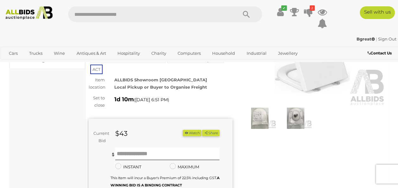
scroll to position [66, 0]
click at [293, 119] on img at bounding box center [295, 117] width 33 height 21
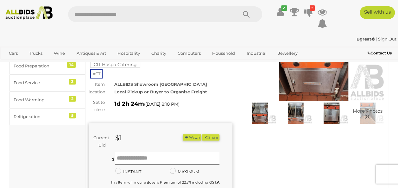
scroll to position [71, 0]
click at [264, 115] on img at bounding box center [259, 112] width 33 height 21
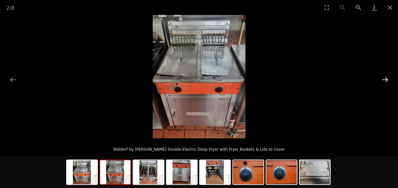
click at [387, 81] on button "Next slide" at bounding box center [384, 79] width 13 height 12
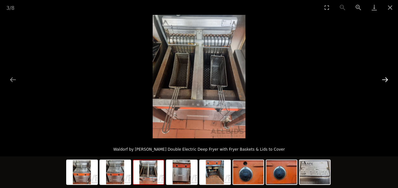
click at [387, 81] on button "Next slide" at bounding box center [384, 79] width 13 height 12
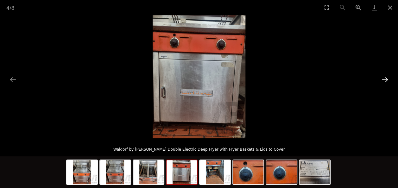
click at [387, 81] on button "Next slide" at bounding box center [384, 79] width 13 height 12
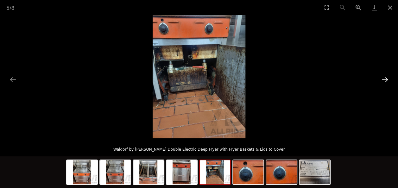
click at [387, 81] on button "Next slide" at bounding box center [384, 79] width 13 height 12
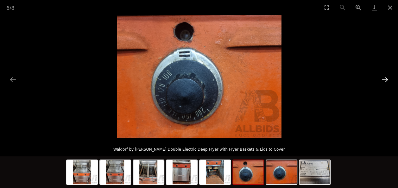
click at [387, 81] on button "Next slide" at bounding box center [384, 79] width 13 height 12
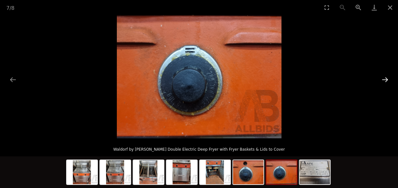
click at [387, 81] on button "Next slide" at bounding box center [384, 79] width 13 height 12
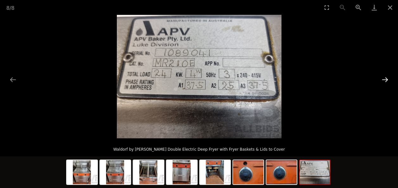
click at [385, 80] on button "Next slide" at bounding box center [384, 79] width 13 height 12
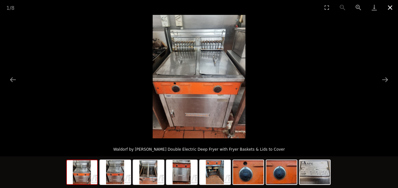
click at [392, 8] on button "Close gallery" at bounding box center [390, 7] width 16 height 15
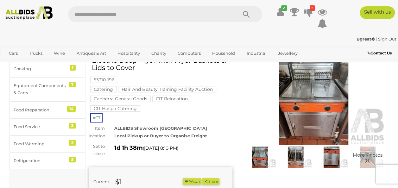
scroll to position [26, 0]
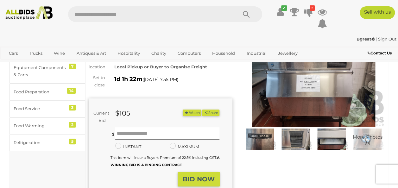
scroll to position [54, 0]
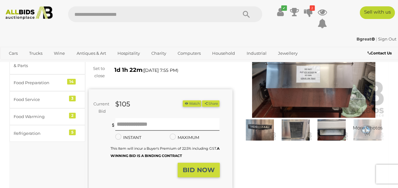
click at [266, 129] on img at bounding box center [259, 129] width 33 height 21
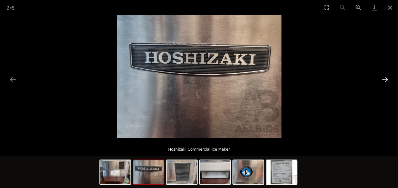
click at [385, 78] on button "Next slide" at bounding box center [384, 79] width 13 height 12
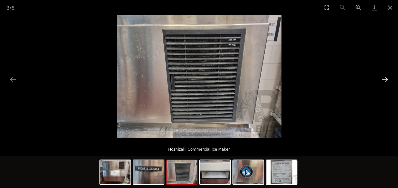
click at [385, 78] on button "Next slide" at bounding box center [384, 79] width 13 height 12
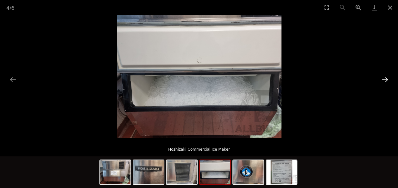
click at [385, 78] on button "Next slide" at bounding box center [384, 79] width 13 height 12
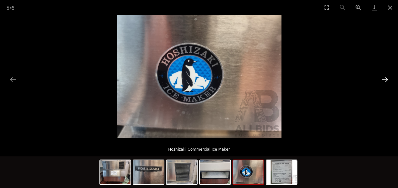
click at [385, 78] on button "Next slide" at bounding box center [384, 79] width 13 height 12
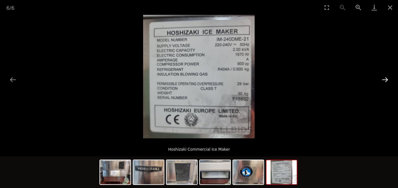
click at [385, 78] on button "Next slide" at bounding box center [384, 79] width 13 height 12
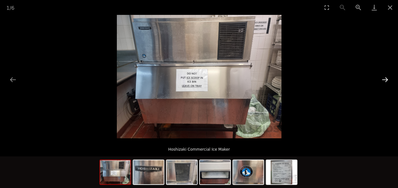
click at [385, 78] on button "Next slide" at bounding box center [384, 79] width 13 height 12
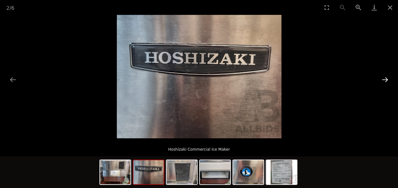
click at [385, 78] on button "Next slide" at bounding box center [384, 79] width 13 height 12
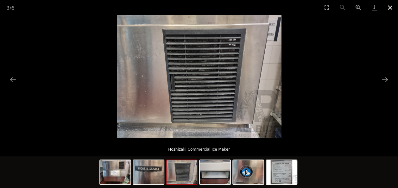
click at [389, 9] on button "Close gallery" at bounding box center [390, 7] width 16 height 15
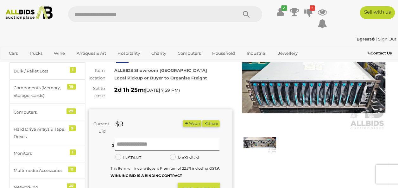
scroll to position [41, 0]
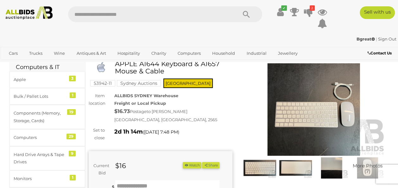
scroll to position [17, 0]
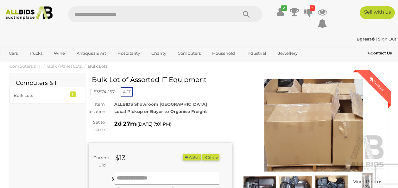
scroll to position [85, 0]
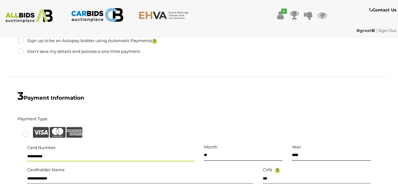
scroll to position [271, 0]
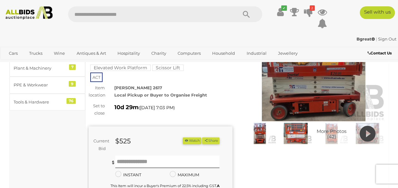
scroll to position [51, 0]
click at [261, 135] on img at bounding box center [259, 132] width 33 height 21
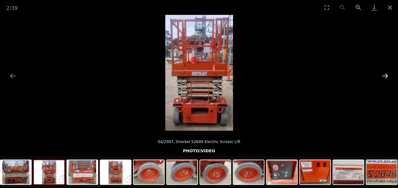
click at [385, 74] on button "Next slide" at bounding box center [384, 76] width 13 height 12
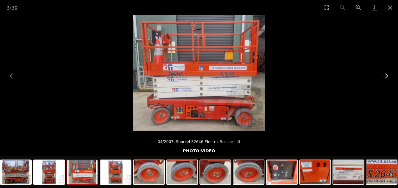
click at [385, 74] on button "Next slide" at bounding box center [384, 76] width 13 height 12
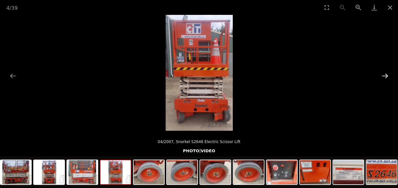
click at [385, 74] on button "Next slide" at bounding box center [384, 76] width 13 height 12
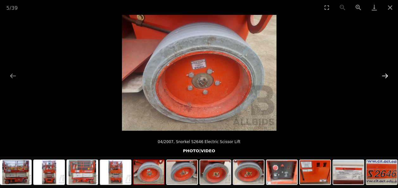
click at [385, 74] on button "Next slide" at bounding box center [384, 76] width 13 height 12
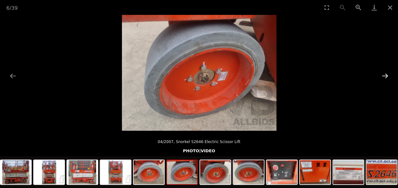
click at [385, 74] on button "Next slide" at bounding box center [384, 76] width 13 height 12
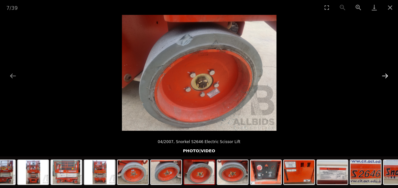
click at [385, 74] on button "Next slide" at bounding box center [384, 76] width 13 height 12
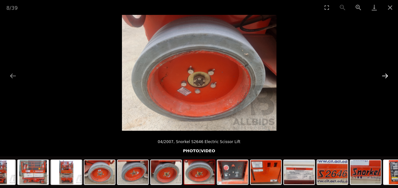
click at [385, 74] on button "Next slide" at bounding box center [384, 76] width 13 height 12
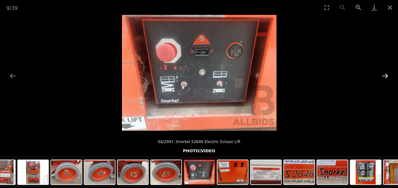
click at [385, 74] on button "Next slide" at bounding box center [384, 76] width 13 height 12
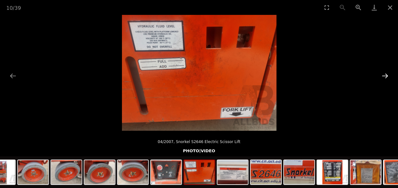
click at [385, 74] on button "Next slide" at bounding box center [384, 76] width 13 height 12
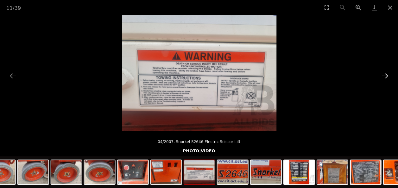
click at [385, 74] on button "Next slide" at bounding box center [384, 76] width 13 height 12
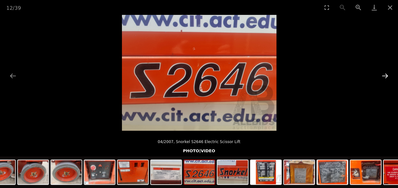
click at [385, 74] on button "Next slide" at bounding box center [384, 76] width 13 height 12
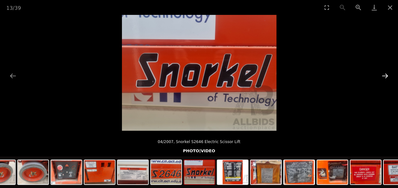
click at [385, 74] on button "Next slide" at bounding box center [384, 76] width 13 height 12
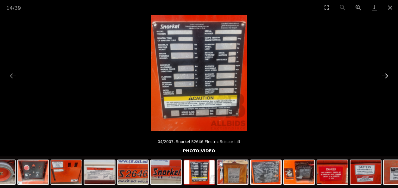
click at [385, 74] on button "Next slide" at bounding box center [384, 76] width 13 height 12
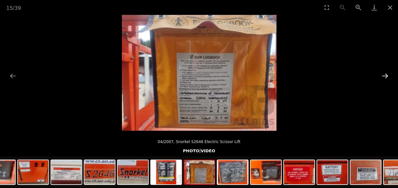
click at [385, 74] on button "Next slide" at bounding box center [384, 76] width 13 height 12
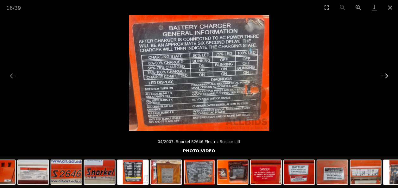
click at [385, 74] on button "Next slide" at bounding box center [384, 76] width 13 height 12
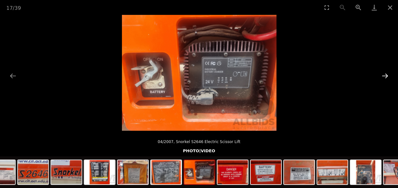
click at [385, 74] on button "Next slide" at bounding box center [384, 76] width 13 height 12
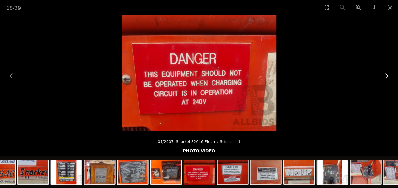
click at [385, 74] on button "Next slide" at bounding box center [384, 76] width 13 height 12
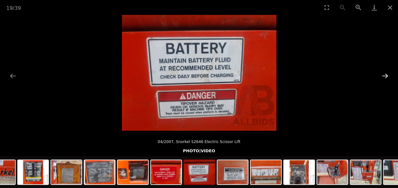
click at [385, 74] on button "Next slide" at bounding box center [384, 76] width 13 height 12
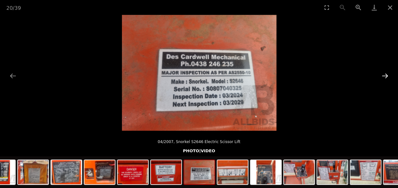
click at [385, 74] on button "Next slide" at bounding box center [384, 76] width 13 height 12
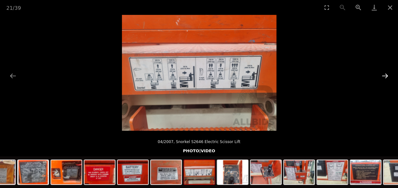
click at [385, 74] on button "Next slide" at bounding box center [384, 76] width 13 height 12
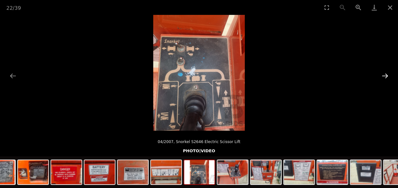
click at [385, 74] on button "Next slide" at bounding box center [384, 76] width 13 height 12
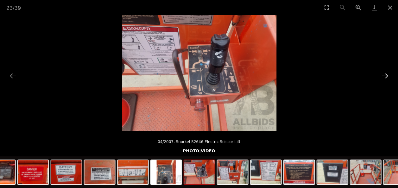
click at [385, 74] on button "Next slide" at bounding box center [384, 76] width 13 height 12
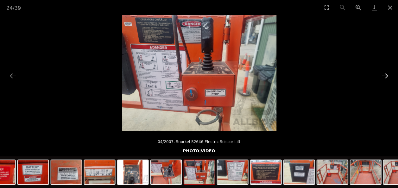
click at [385, 74] on button "Next slide" at bounding box center [384, 76] width 13 height 12
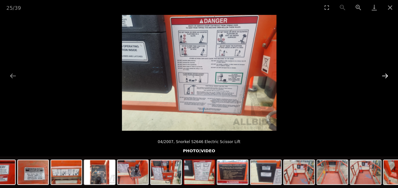
click at [385, 74] on button "Next slide" at bounding box center [384, 76] width 13 height 12
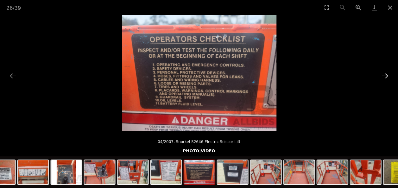
click at [385, 74] on button "Next slide" at bounding box center [384, 76] width 13 height 12
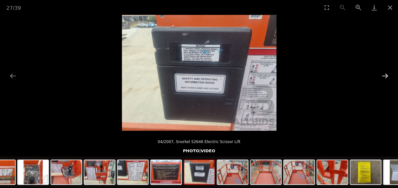
click at [385, 74] on button "Next slide" at bounding box center [384, 76] width 13 height 12
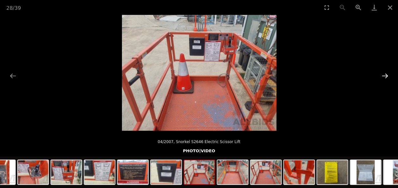
click at [385, 74] on button "Next slide" at bounding box center [384, 76] width 13 height 12
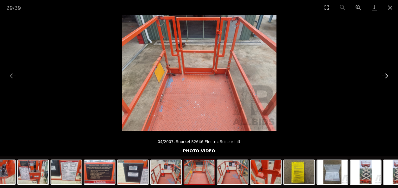
click at [385, 74] on button "Next slide" at bounding box center [384, 76] width 13 height 12
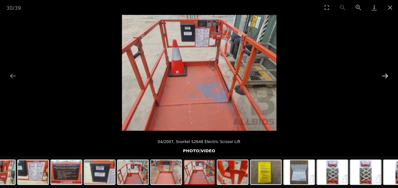
click at [385, 74] on button "Next slide" at bounding box center [384, 76] width 13 height 12
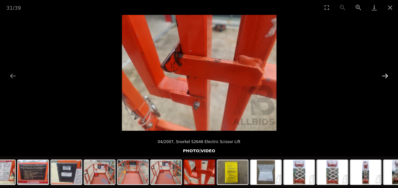
click at [385, 74] on button "Next slide" at bounding box center [384, 76] width 13 height 12
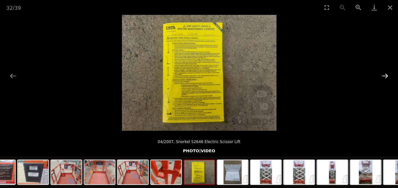
click at [385, 74] on button "Next slide" at bounding box center [384, 76] width 13 height 12
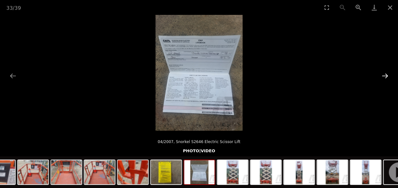
click at [385, 74] on button "Next slide" at bounding box center [384, 76] width 13 height 12
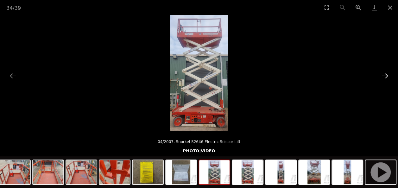
click at [385, 74] on button "Next slide" at bounding box center [384, 76] width 13 height 12
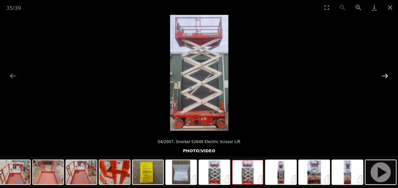
click at [385, 74] on button "Next slide" at bounding box center [384, 76] width 13 height 12
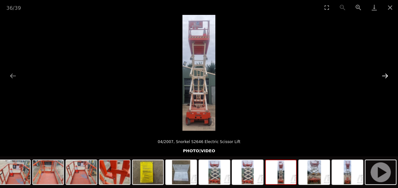
click at [385, 74] on button "Next slide" at bounding box center [384, 76] width 13 height 12
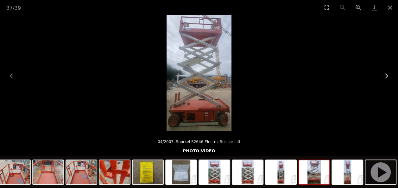
click at [385, 74] on button "Next slide" at bounding box center [384, 76] width 13 height 12
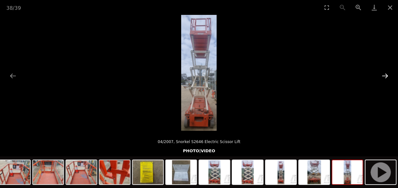
click at [385, 74] on button "Next slide" at bounding box center [384, 76] width 13 height 12
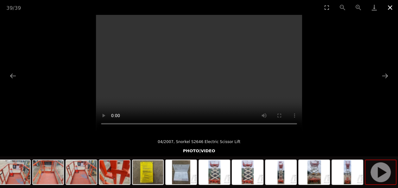
click at [390, 8] on button "Close gallery" at bounding box center [390, 7] width 16 height 15
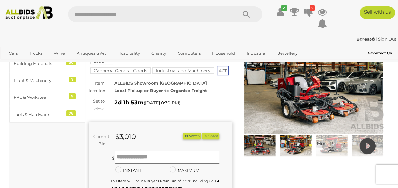
scroll to position [38, 0]
click at [263, 142] on img at bounding box center [259, 145] width 33 height 21
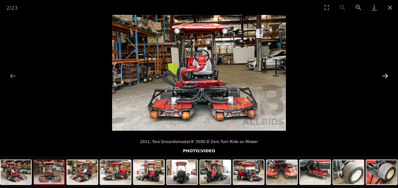
click at [384, 75] on button "Next slide" at bounding box center [384, 76] width 13 height 12
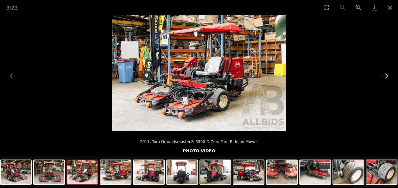
click at [384, 75] on button "Next slide" at bounding box center [384, 76] width 13 height 12
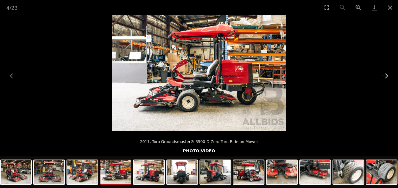
click at [384, 75] on button "Next slide" at bounding box center [384, 76] width 13 height 12
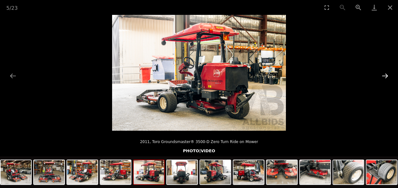
click at [384, 75] on button "Next slide" at bounding box center [384, 76] width 13 height 12
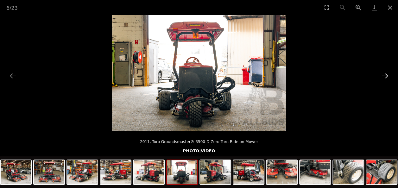
click at [384, 75] on button "Next slide" at bounding box center [384, 76] width 13 height 12
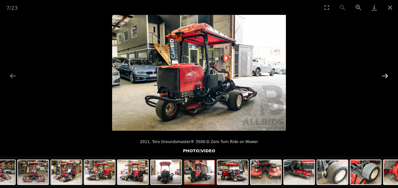
click at [384, 75] on button "Next slide" at bounding box center [384, 76] width 13 height 12
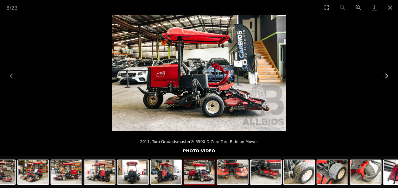
click at [384, 75] on button "Next slide" at bounding box center [384, 76] width 13 height 12
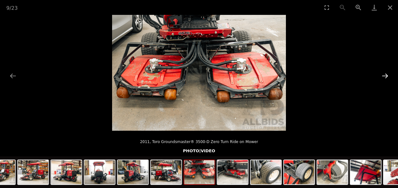
click at [384, 75] on button "Next slide" at bounding box center [384, 76] width 13 height 12
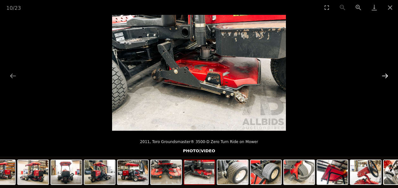
click at [384, 75] on button "Next slide" at bounding box center [384, 76] width 13 height 12
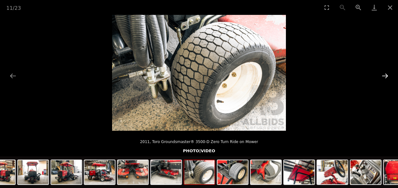
click at [384, 75] on button "Next slide" at bounding box center [384, 76] width 13 height 12
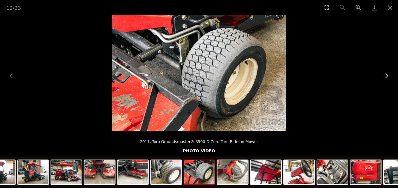
click at [384, 75] on button "Next slide" at bounding box center [384, 76] width 13 height 12
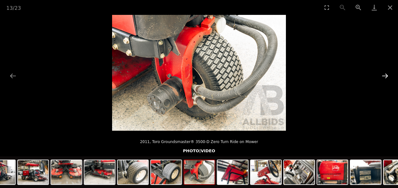
click at [384, 75] on button "Next slide" at bounding box center [384, 76] width 13 height 12
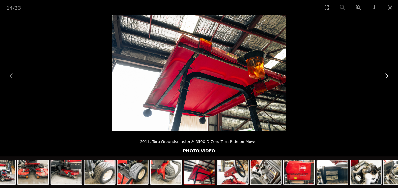
click at [384, 75] on button "Next slide" at bounding box center [384, 76] width 13 height 12
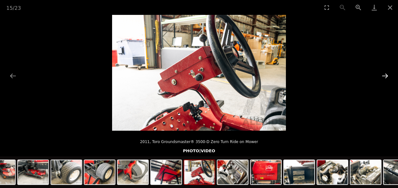
click at [384, 75] on button "Next slide" at bounding box center [384, 76] width 13 height 12
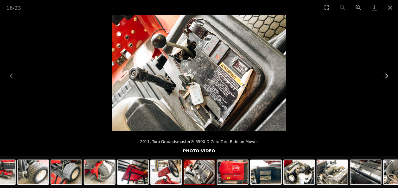
click at [384, 75] on button "Next slide" at bounding box center [384, 76] width 13 height 12
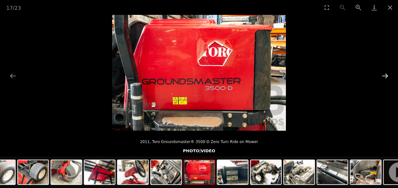
click at [384, 75] on button "Next slide" at bounding box center [384, 76] width 13 height 12
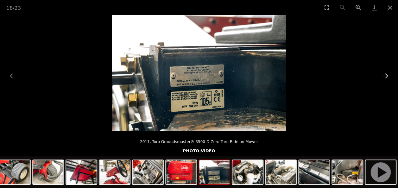
click at [384, 75] on button "Next slide" at bounding box center [384, 76] width 13 height 12
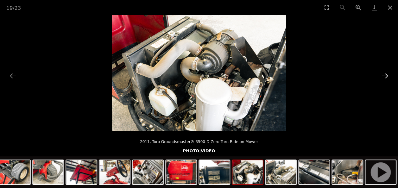
click at [384, 75] on button "Next slide" at bounding box center [384, 76] width 13 height 12
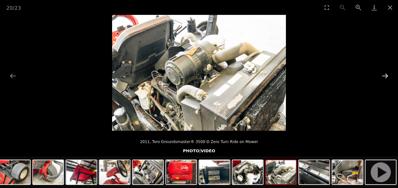
click at [384, 75] on button "Next slide" at bounding box center [384, 76] width 13 height 12
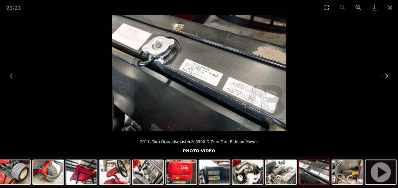
click at [384, 75] on button "Next slide" at bounding box center [384, 76] width 13 height 12
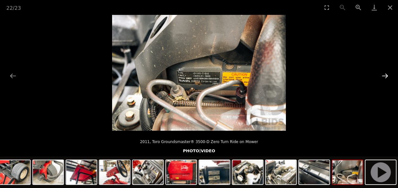
click at [384, 75] on button "Next slide" at bounding box center [384, 76] width 13 height 12
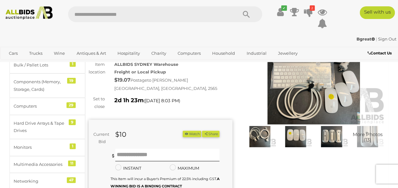
scroll to position [48, 0]
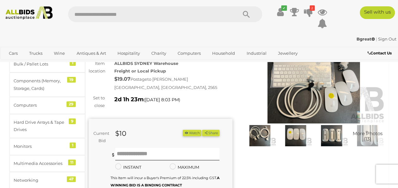
click at [256, 135] on img at bounding box center [259, 135] width 33 height 21
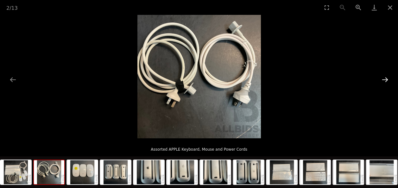
click at [384, 80] on button "Next slide" at bounding box center [384, 79] width 13 height 12
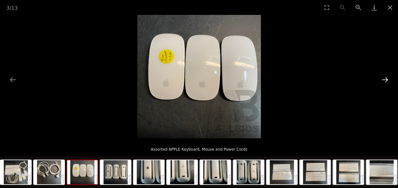
click at [384, 80] on button "Next slide" at bounding box center [384, 79] width 13 height 12
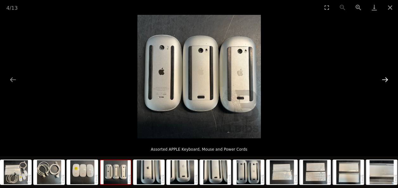
click at [384, 80] on button "Next slide" at bounding box center [384, 79] width 13 height 12
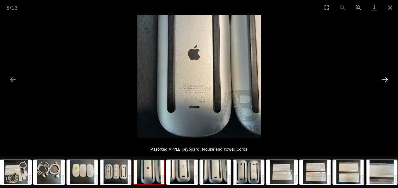
click at [384, 80] on button "Next slide" at bounding box center [384, 79] width 13 height 12
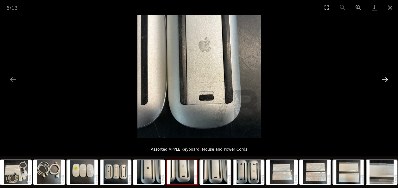
click at [384, 80] on button "Next slide" at bounding box center [384, 79] width 13 height 12
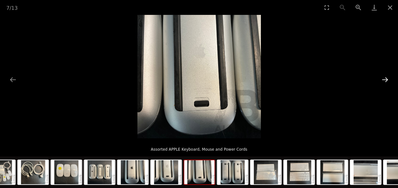
click at [384, 80] on button "Next slide" at bounding box center [384, 79] width 13 height 12
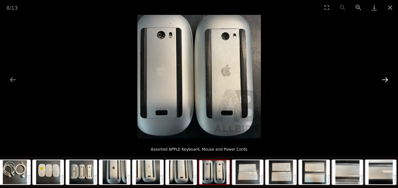
click at [384, 80] on button "Next slide" at bounding box center [384, 79] width 13 height 12
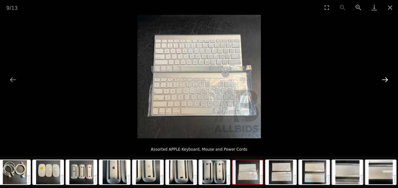
click at [384, 80] on button "Next slide" at bounding box center [384, 79] width 13 height 12
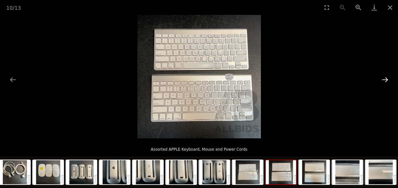
click at [384, 80] on button "Next slide" at bounding box center [384, 79] width 13 height 12
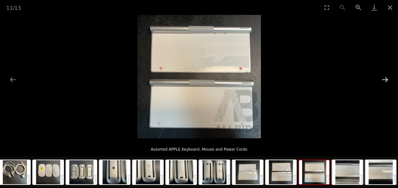
click at [384, 80] on button "Next slide" at bounding box center [384, 79] width 13 height 12
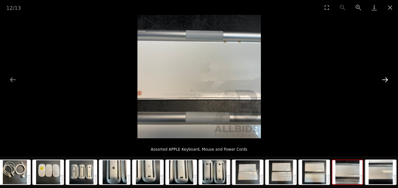
click at [384, 80] on button "Next slide" at bounding box center [384, 79] width 13 height 12
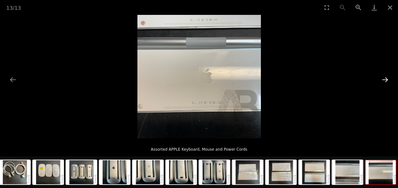
click at [384, 80] on button "Next slide" at bounding box center [384, 79] width 13 height 12
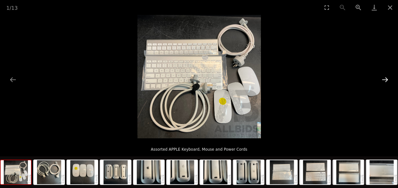
click at [384, 80] on button "Next slide" at bounding box center [384, 79] width 13 height 12
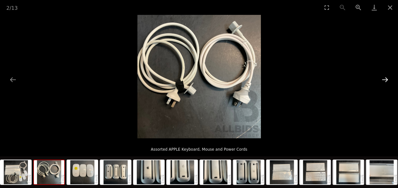
click at [384, 80] on button "Next slide" at bounding box center [384, 79] width 13 height 12
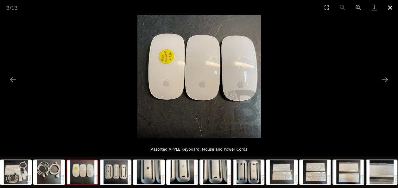
click at [390, 8] on button "Close gallery" at bounding box center [390, 7] width 16 height 15
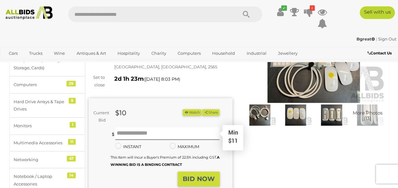
scroll to position [70, 0]
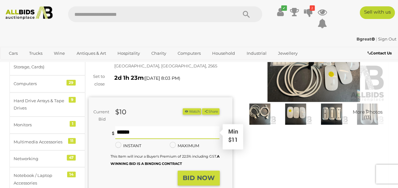
click at [135, 126] on input "text" at bounding box center [167, 132] width 104 height 13
type input "**"
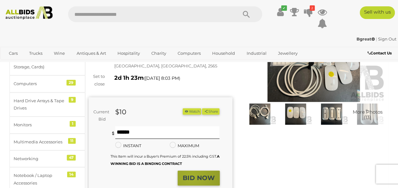
click at [192, 174] on strong "BID NOW" at bounding box center [199, 178] width 32 height 8
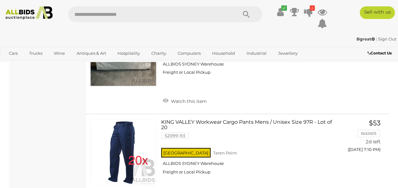
scroll to position [7641, 0]
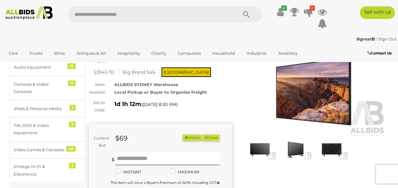
scroll to position [33, 0]
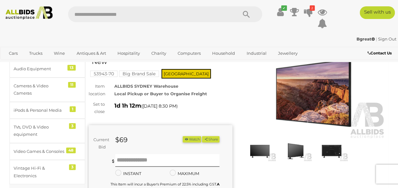
click at [294, 148] on img at bounding box center [295, 150] width 33 height 21
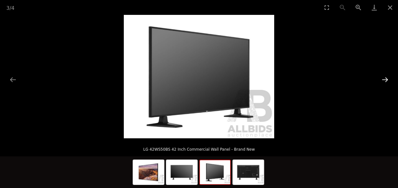
click at [385, 78] on button "Next slide" at bounding box center [384, 79] width 13 height 12
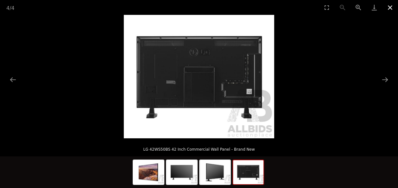
click at [390, 8] on button "Close gallery" at bounding box center [390, 7] width 16 height 15
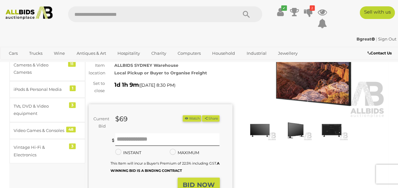
scroll to position [53, 0]
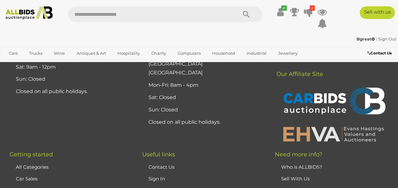
scroll to position [9895, 0]
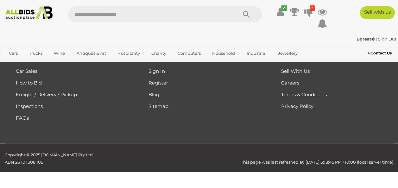
scroll to position [92, 0]
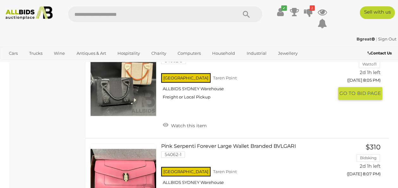
scroll to position [2684, 0]
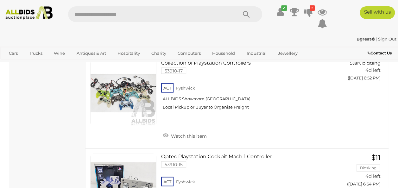
scroll to position [7740, 0]
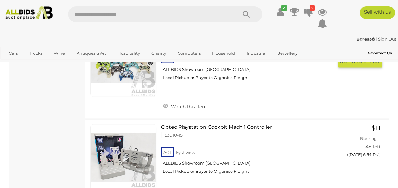
drag, startPoint x: 193, startPoint y: 109, endPoint x: 50, endPoint y: 121, distance: 143.5
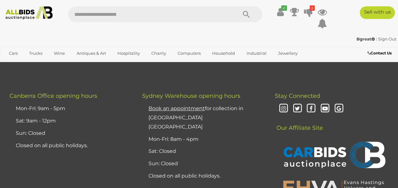
scroll to position [9631, 0]
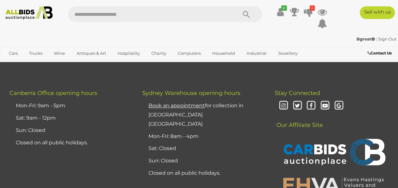
click at [139, 39] on link "3" at bounding box center [141, 33] width 13 height 13
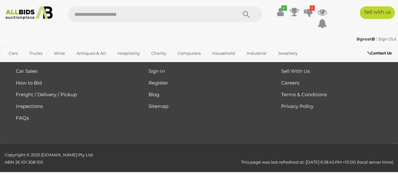
scroll to position [92, 0]
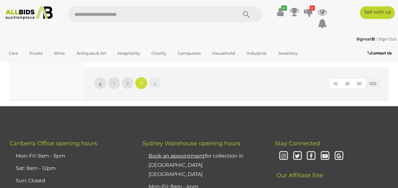
scroll to position [6537, 0]
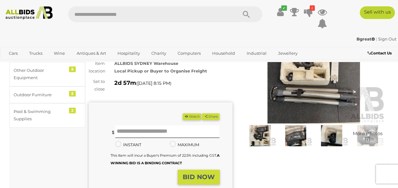
scroll to position [49, 0]
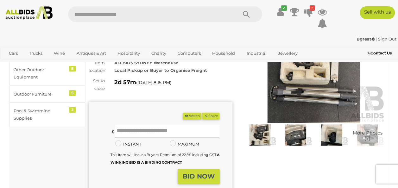
click at [260, 138] on img at bounding box center [259, 134] width 33 height 21
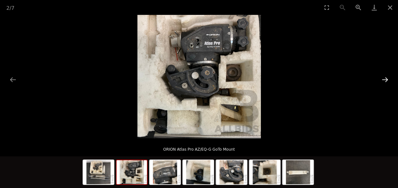
click at [384, 78] on button "Next slide" at bounding box center [384, 79] width 13 height 12
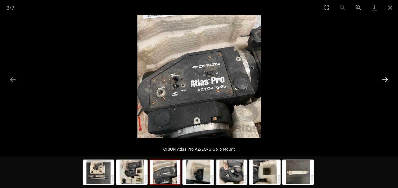
click at [384, 78] on button "Next slide" at bounding box center [384, 79] width 13 height 12
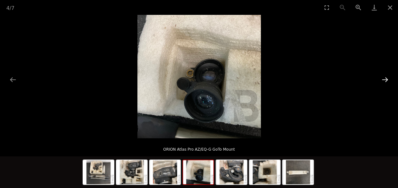
click at [384, 78] on button "Next slide" at bounding box center [384, 79] width 13 height 12
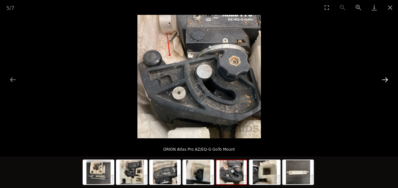
click at [384, 78] on button "Next slide" at bounding box center [384, 79] width 13 height 12
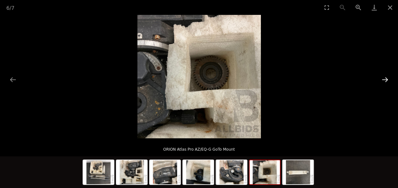
click at [384, 78] on button "Next slide" at bounding box center [384, 79] width 13 height 12
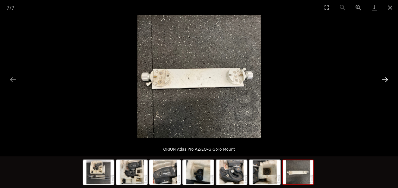
click at [384, 78] on button "Next slide" at bounding box center [384, 79] width 13 height 12
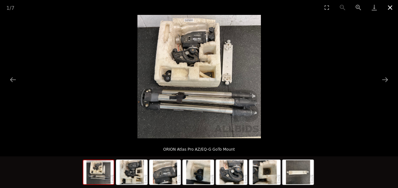
click at [388, 8] on button "Close gallery" at bounding box center [390, 7] width 16 height 15
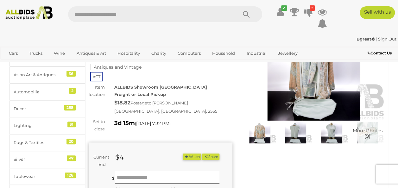
scroll to position [58, 0]
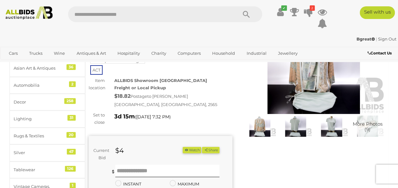
click at [257, 128] on img at bounding box center [259, 125] width 33 height 21
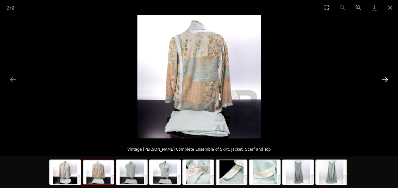
click at [384, 78] on button "Next slide" at bounding box center [384, 79] width 13 height 12
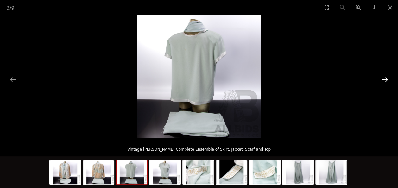
click at [384, 78] on button "Next slide" at bounding box center [384, 79] width 13 height 12
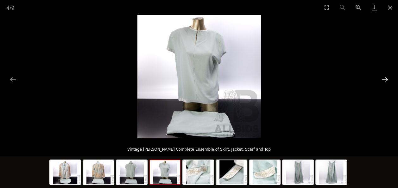
click at [384, 78] on button "Next slide" at bounding box center [384, 79] width 13 height 12
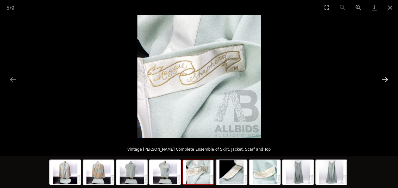
click at [384, 78] on button "Next slide" at bounding box center [384, 79] width 13 height 12
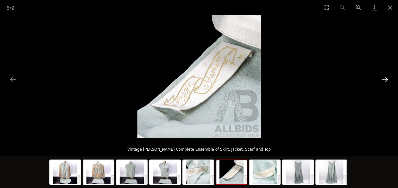
click at [384, 78] on button "Next slide" at bounding box center [384, 79] width 13 height 12
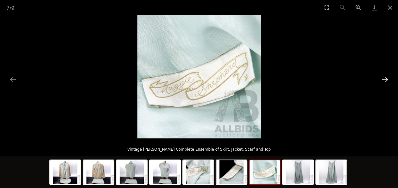
click at [384, 78] on button "Next slide" at bounding box center [384, 79] width 13 height 12
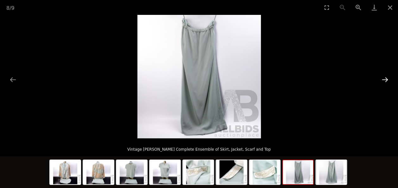
click at [384, 78] on button "Next slide" at bounding box center [384, 79] width 13 height 12
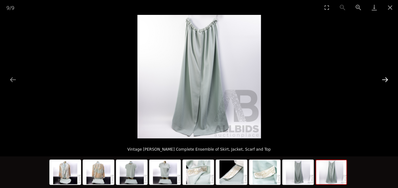
click at [384, 78] on button "Next slide" at bounding box center [384, 79] width 13 height 12
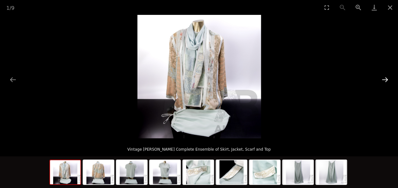
click at [384, 78] on button "Next slide" at bounding box center [384, 79] width 13 height 12
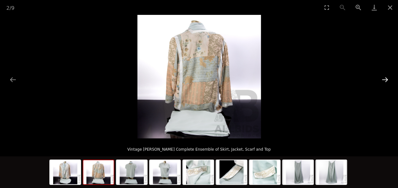
click at [384, 78] on button "Next slide" at bounding box center [384, 79] width 13 height 12
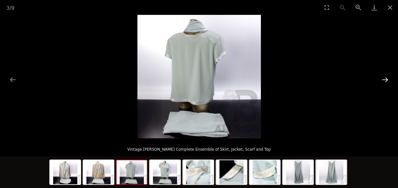
click at [384, 78] on button "Next slide" at bounding box center [384, 79] width 13 height 12
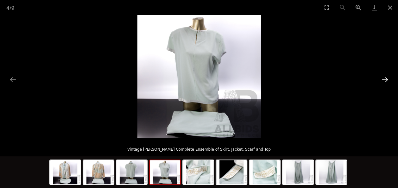
click at [384, 78] on button "Next slide" at bounding box center [384, 79] width 13 height 12
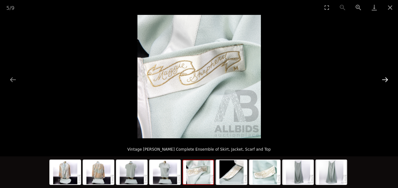
click at [384, 78] on button "Next slide" at bounding box center [384, 79] width 13 height 12
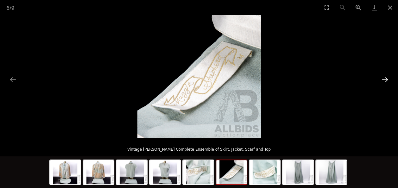
click at [384, 78] on button "Next slide" at bounding box center [384, 79] width 13 height 12
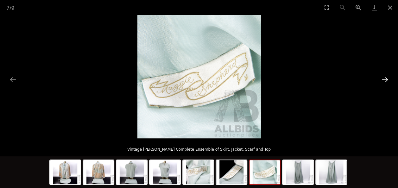
click at [384, 78] on button "Next slide" at bounding box center [384, 79] width 13 height 12
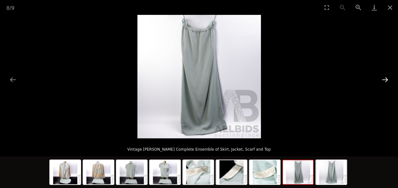
click at [384, 78] on button "Next slide" at bounding box center [384, 79] width 13 height 12
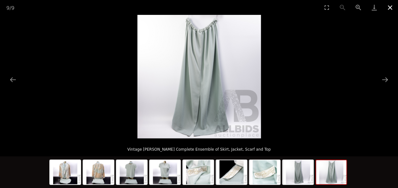
click at [392, 7] on button "Close gallery" at bounding box center [390, 7] width 16 height 15
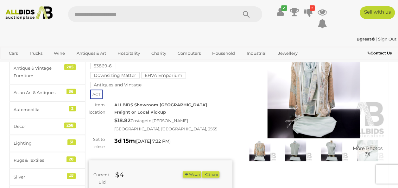
scroll to position [34, 0]
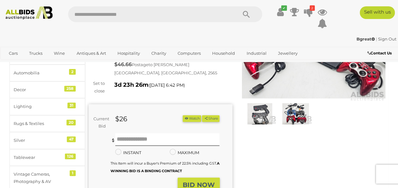
scroll to position [71, 0]
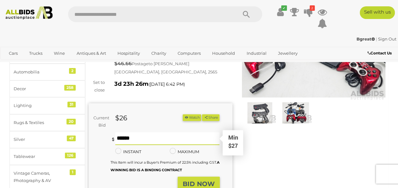
click at [125, 145] on input "text" at bounding box center [167, 138] width 104 height 13
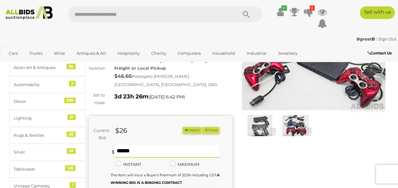
scroll to position [59, 0]
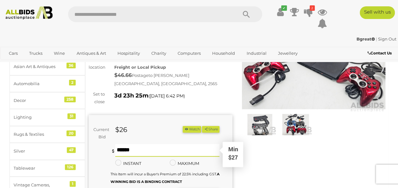
click at [128, 156] on input "text" at bounding box center [167, 150] width 104 height 13
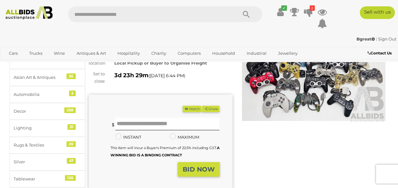
scroll to position [53, 0]
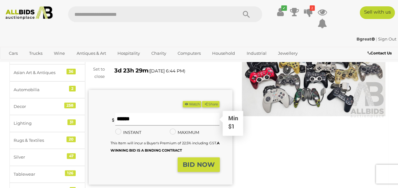
click at [131, 126] on input "text" at bounding box center [167, 119] width 104 height 13
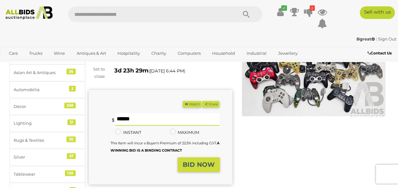
type input "*"
click at [199, 168] on strong "BID NOW" at bounding box center [199, 165] width 32 height 8
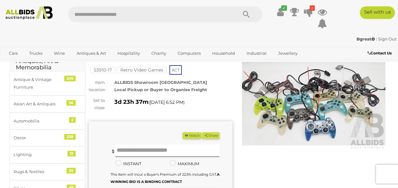
scroll to position [28, 0]
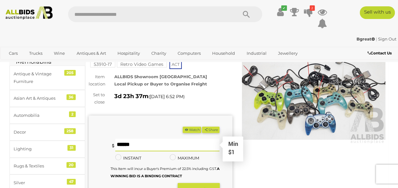
click at [144, 151] on input "text" at bounding box center [167, 145] width 104 height 13
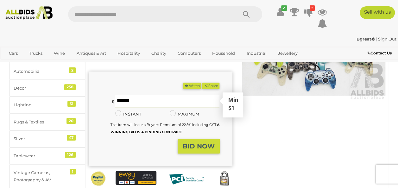
scroll to position [72, 0]
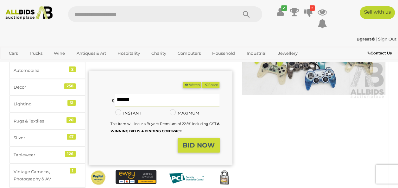
type input "*"
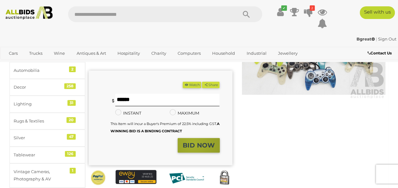
click at [193, 149] on strong "BID NOW" at bounding box center [199, 145] width 32 height 8
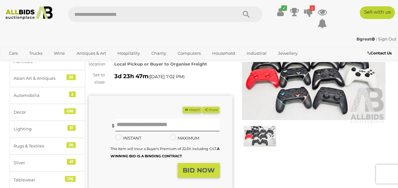
scroll to position [50, 0]
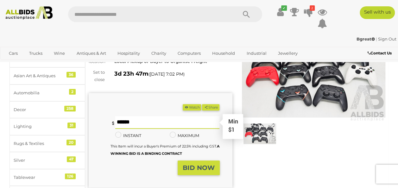
click at [135, 129] on input "text" at bounding box center [167, 122] width 104 height 13
type input "*"
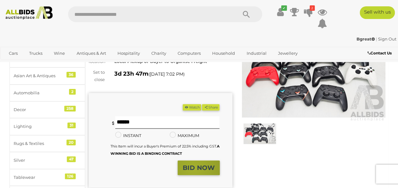
click at [194, 172] on strong "BID NOW" at bounding box center [199, 168] width 32 height 8
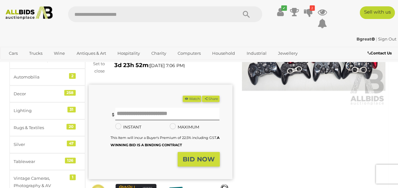
scroll to position [61, 0]
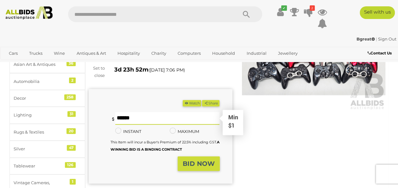
click at [212, 125] on input "text" at bounding box center [167, 118] width 104 height 13
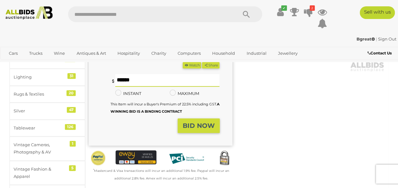
scroll to position [103, 0]
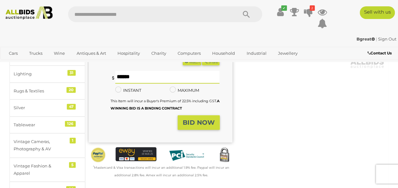
type input "*"
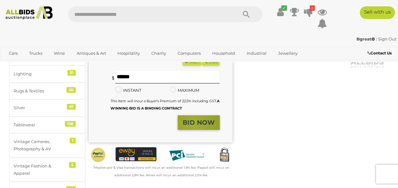
click at [194, 126] on strong "BID NOW" at bounding box center [199, 123] width 32 height 8
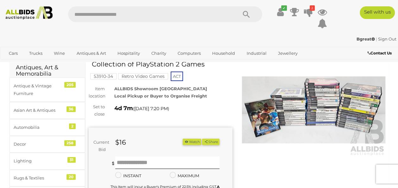
scroll to position [16, 0]
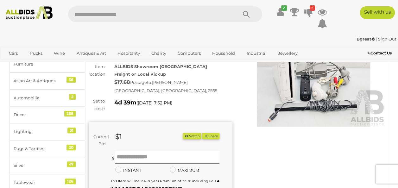
scroll to position [46, 0]
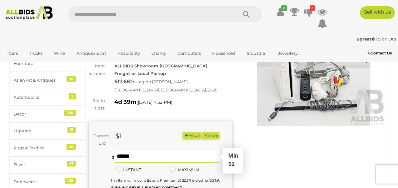
click at [123, 160] on input "text" at bounding box center [167, 156] width 104 height 13
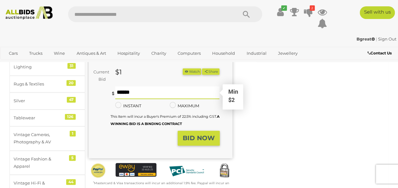
scroll to position [112, 0]
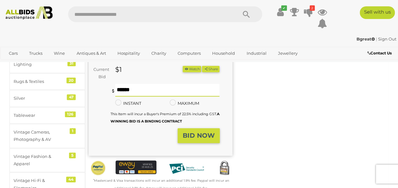
type input "*"
click at [195, 138] on strong "BID NOW" at bounding box center [199, 136] width 32 height 8
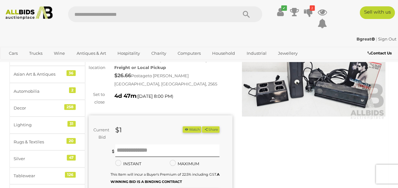
scroll to position [52, 0]
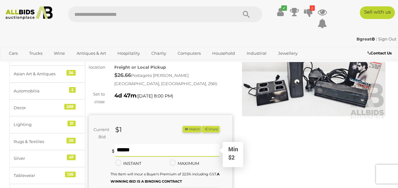
click at [127, 147] on input "text" at bounding box center [167, 150] width 104 height 13
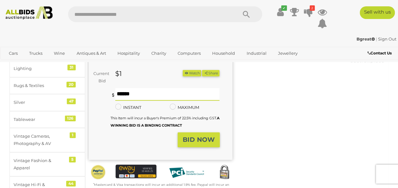
scroll to position [118, 0]
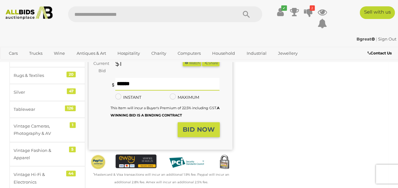
type input "*"
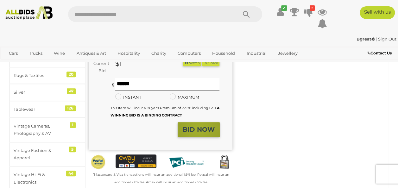
click at [199, 126] on strong "BID NOW" at bounding box center [199, 130] width 32 height 8
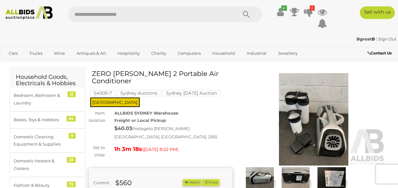
scroll to position [6, 0]
click at [296, 177] on img at bounding box center [295, 177] width 33 height 21
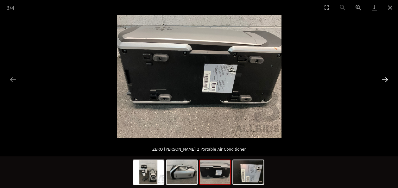
click at [385, 77] on button "Next slide" at bounding box center [384, 79] width 13 height 12
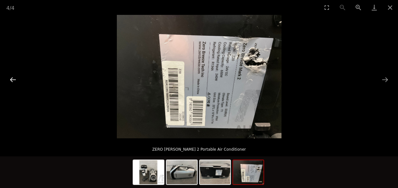
click at [11, 79] on button "Previous slide" at bounding box center [12, 79] width 13 height 12
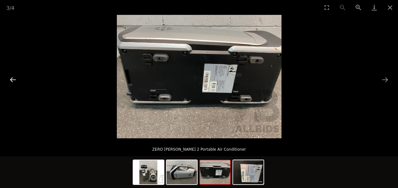
click at [11, 79] on button "Previous slide" at bounding box center [12, 79] width 13 height 12
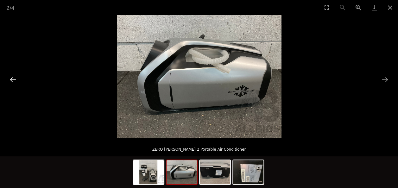
click at [11, 79] on button "Previous slide" at bounding box center [12, 79] width 13 height 12
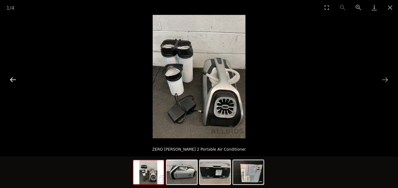
click at [11, 79] on button "Previous slide" at bounding box center [12, 79] width 13 height 12
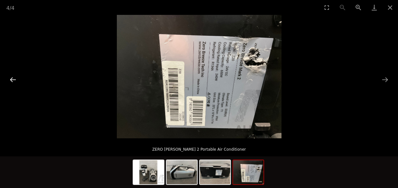
click at [11, 79] on button "Previous slide" at bounding box center [12, 79] width 13 height 12
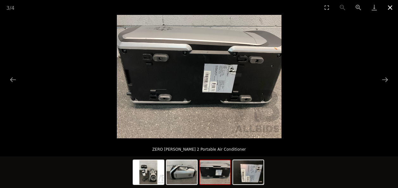
click at [389, 6] on button "Close gallery" at bounding box center [390, 7] width 16 height 15
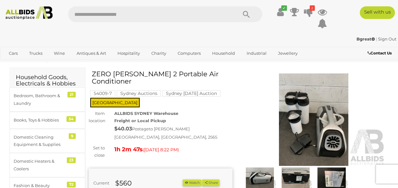
click at [389, 6] on button "Close gallery" at bounding box center [390, 7] width 16 height 15
